Goal: Navigation & Orientation: Find specific page/section

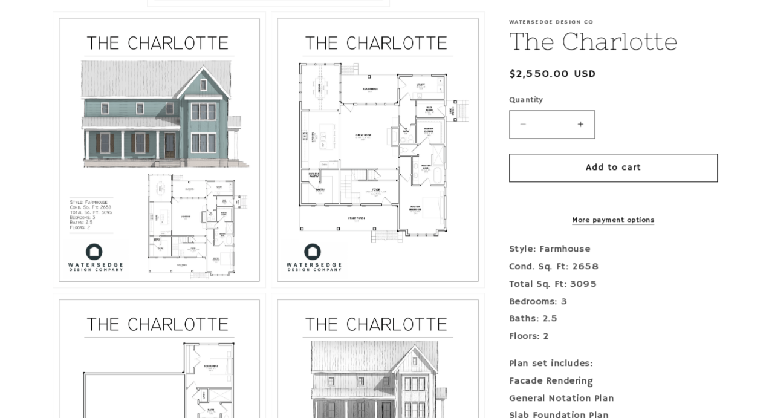
scroll to position [423, 0]
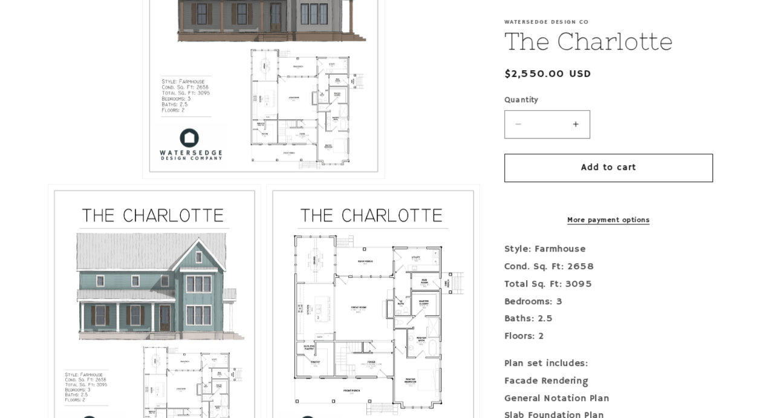
click at [143, 178] on button "Open media 1 in modal" at bounding box center [143, 178] width 0 height 0
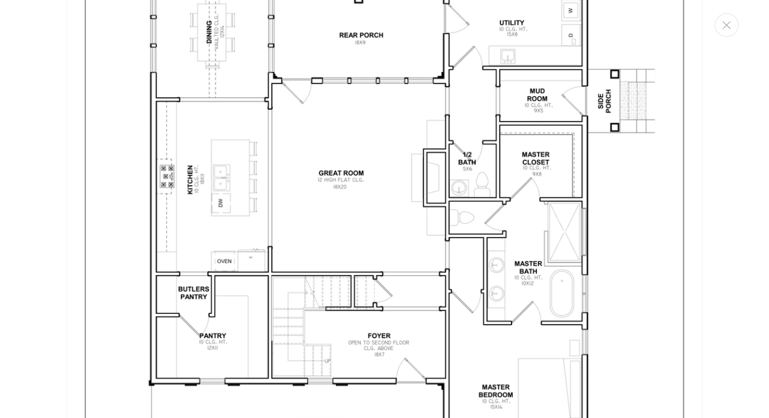
scroll to position [1886, 0]
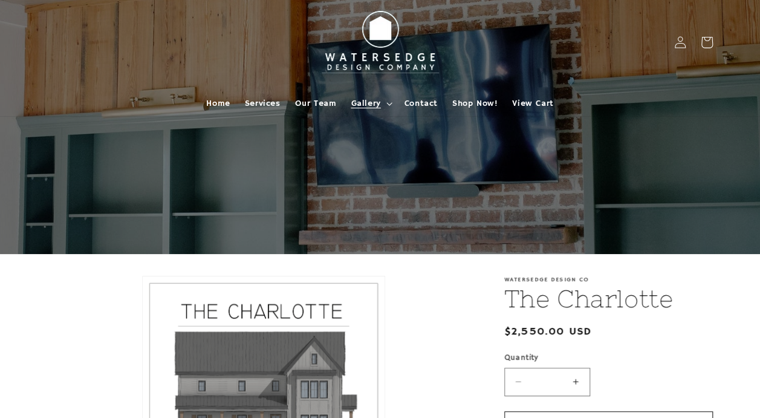
click at [358, 104] on span "Gallery" at bounding box center [366, 103] width 30 height 11
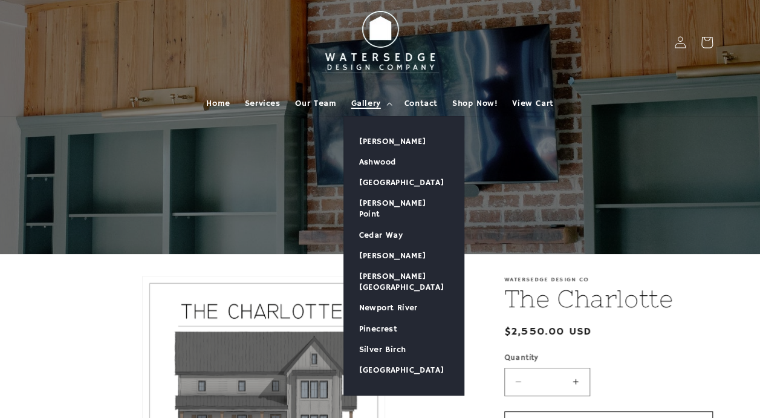
click at [366, 97] on summary "Gallery" at bounding box center [369, 103] width 53 height 25
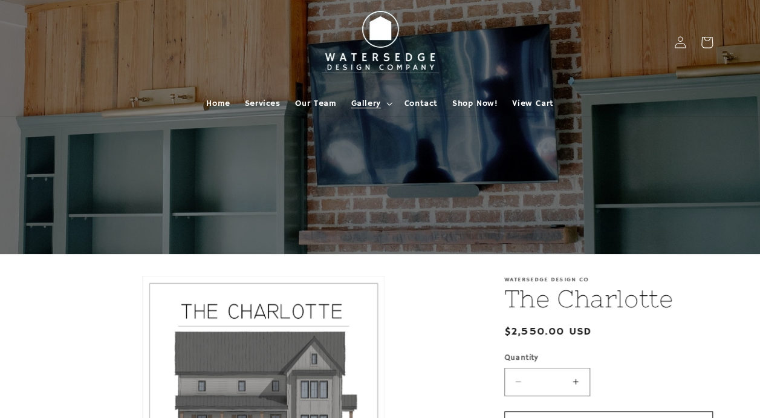
click at [375, 103] on span "Gallery" at bounding box center [366, 103] width 30 height 11
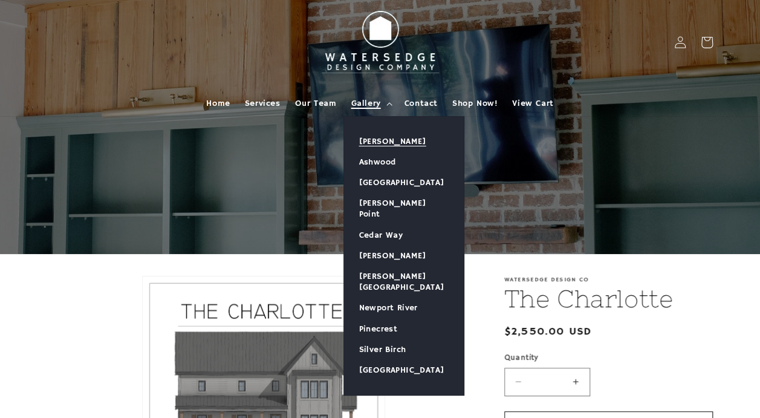
click at [383, 140] on link "[PERSON_NAME]" at bounding box center [404, 141] width 120 height 21
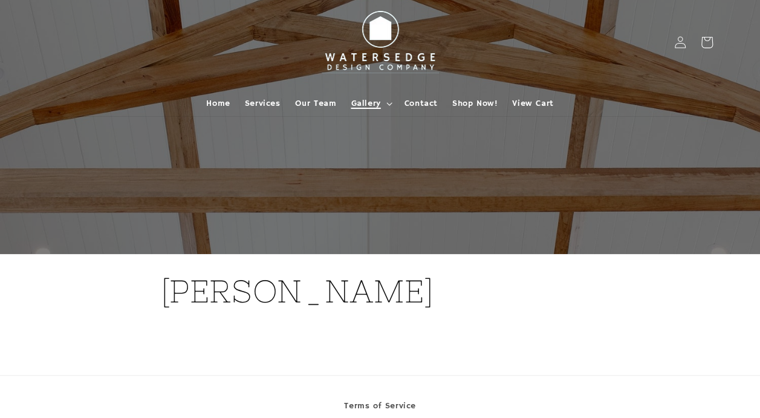
click at [375, 96] on summary "Gallery" at bounding box center [369, 103] width 53 height 25
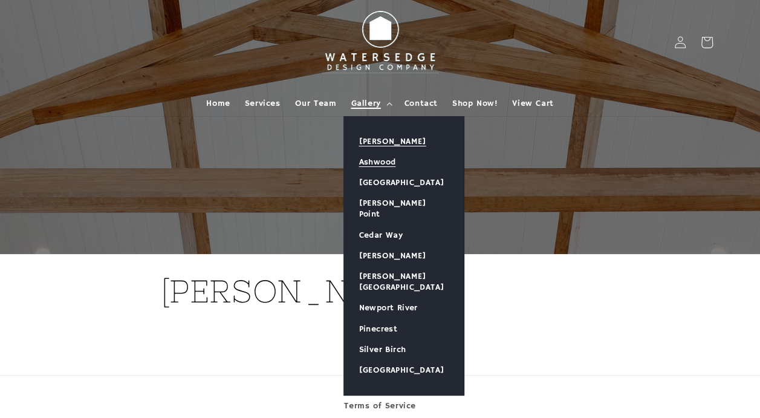
click at [386, 159] on link "Ashwood" at bounding box center [404, 162] width 120 height 21
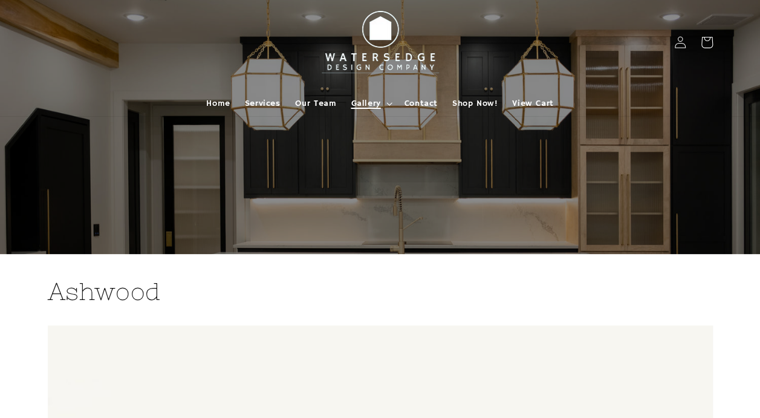
click at [384, 104] on summary "Gallery" at bounding box center [369, 103] width 53 height 25
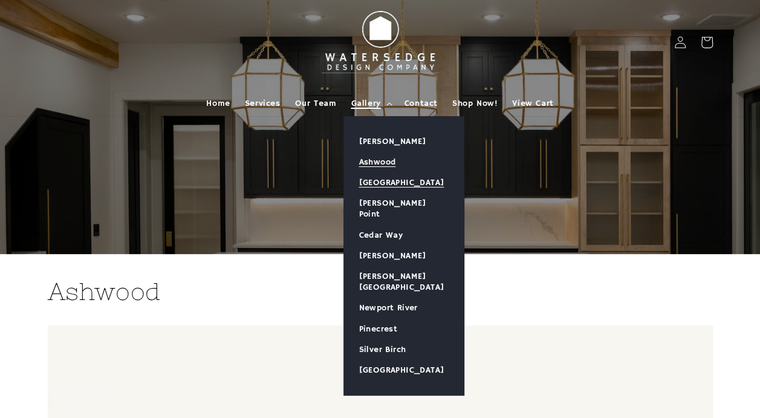
click at [378, 173] on link "[GEOGRAPHIC_DATA]" at bounding box center [404, 182] width 120 height 21
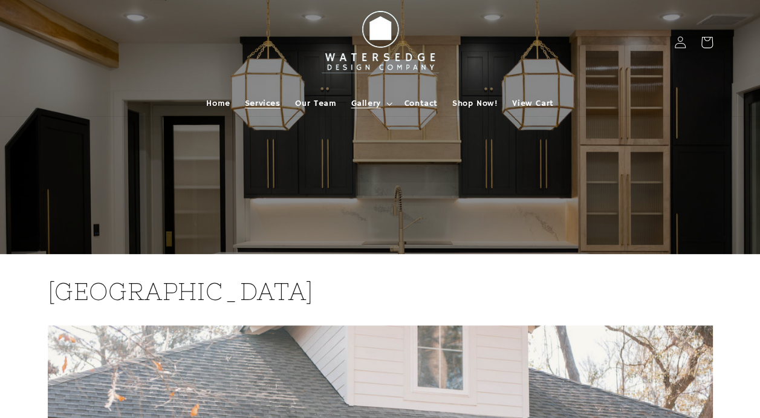
click at [263, 102] on span "Services" at bounding box center [263, 103] width 36 height 11
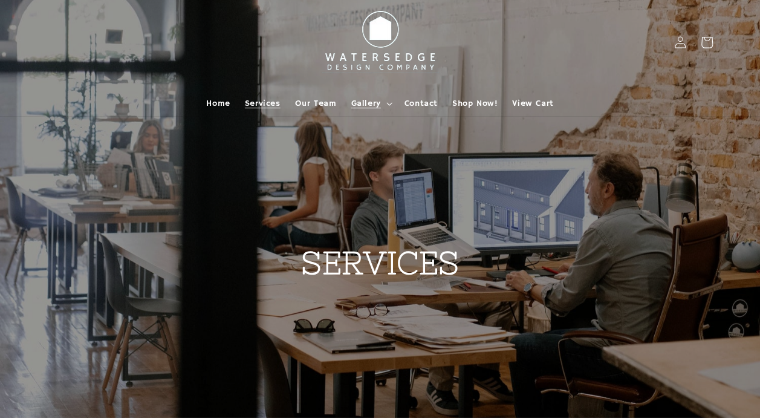
click at [384, 105] on summary "Gallery" at bounding box center [369, 103] width 53 height 25
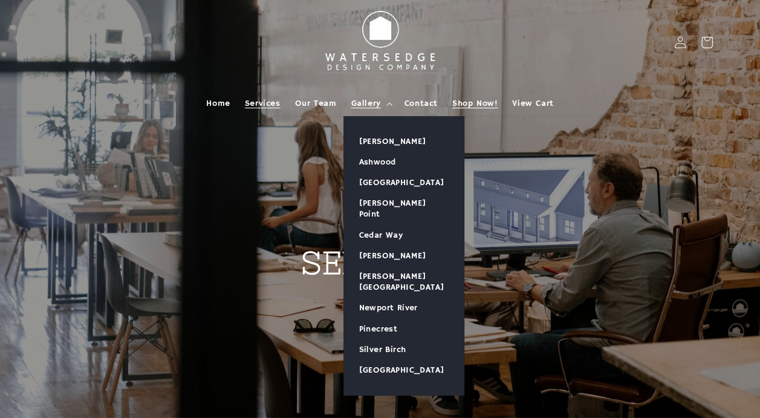
click at [493, 106] on span "Shop Now!" at bounding box center [474, 103] width 45 height 11
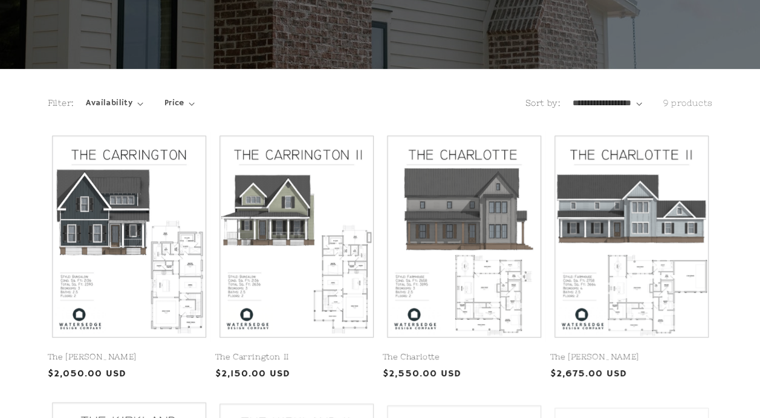
scroll to position [60, 0]
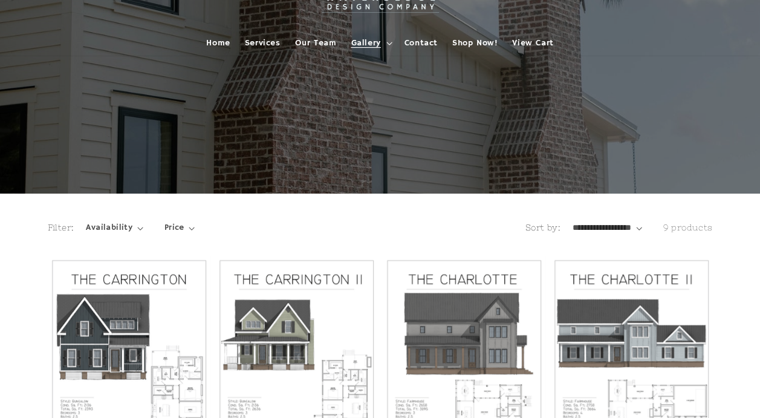
click at [387, 43] on icon at bounding box center [389, 44] width 6 height 4
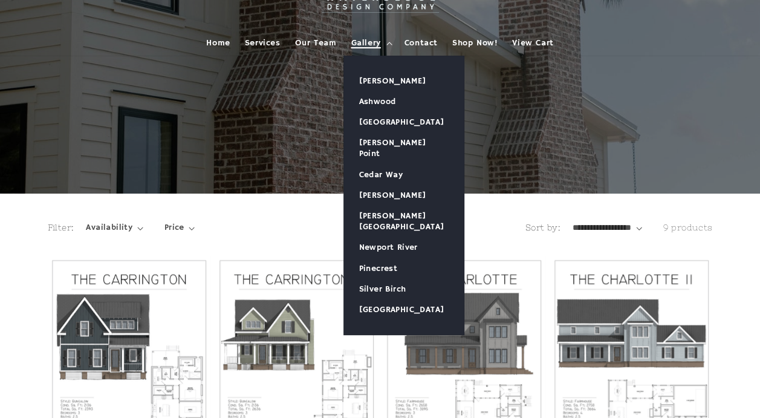
click at [387, 43] on icon at bounding box center [389, 44] width 6 height 4
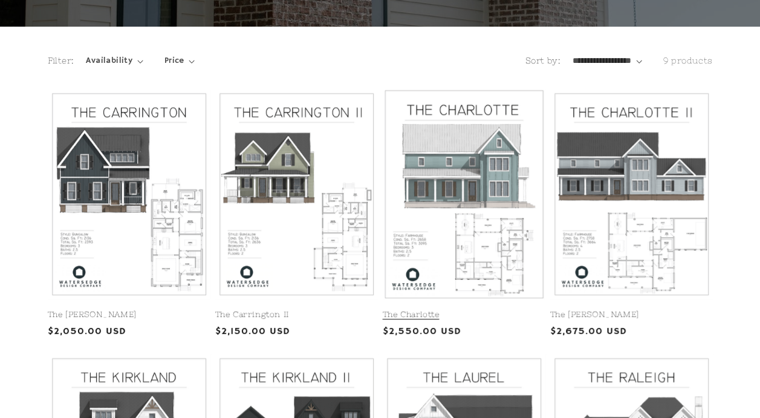
scroll to position [181, 0]
